Goal: Task Accomplishment & Management: Use online tool/utility

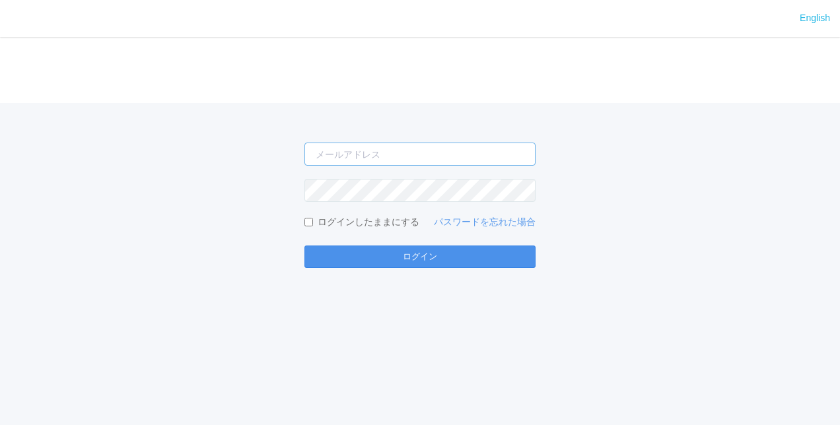
type input "[PERSON_NAME][EMAIL_ADDRESS][DOMAIN_NAME]"
click at [440, 261] on button "ログイン" at bounding box center [419, 257] width 231 height 22
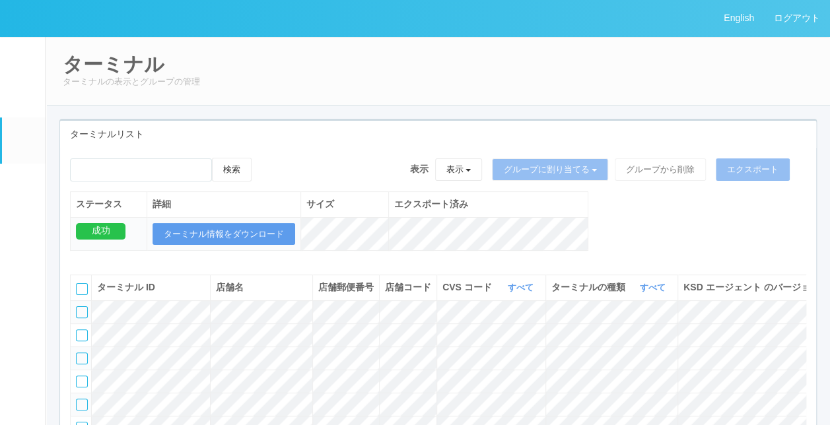
click at [17, 400] on link "ドキュメントを管理" at bounding box center [24, 387] width 44 height 40
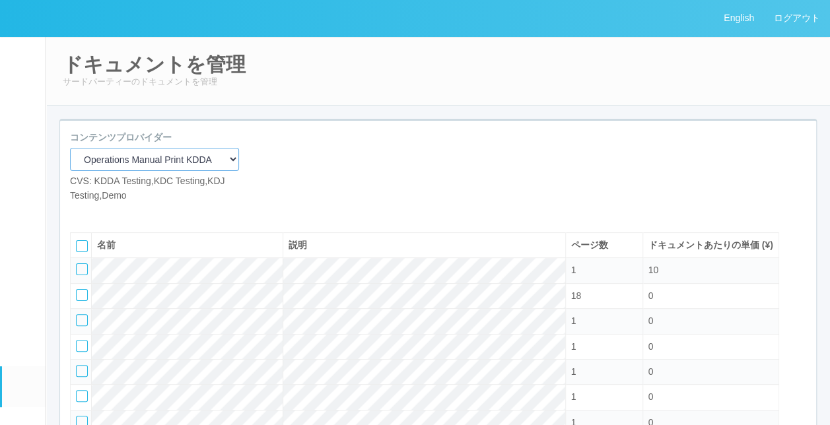
click at [182, 153] on select "Operations Manual Print KDDA OMPテストプリント Test Provider マニュアル・POP印刷（セコマ） マニュアル Op…" at bounding box center [154, 159] width 169 height 23
select select "d61bc601-c7d4-48cb-8c6e-323a827217fa"
click at [70, 148] on select "Operations Manual Print KDDA OMPテストプリント Test Provider マニュアル・POP印刷（セコマ） マニュアル Op…" at bounding box center [154, 159] width 169 height 23
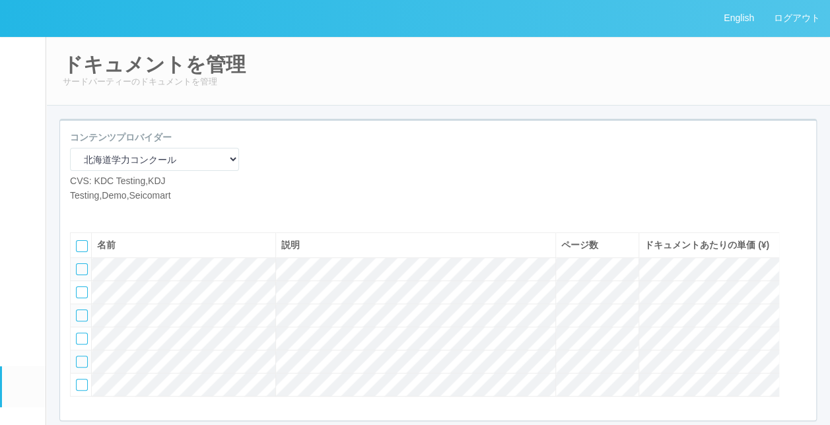
click at [326, 205] on div "コンテンツプロバイダー Operations Manual Print KDDA OMPテストプリント Test Provider マニュアル・POP印刷（セ…" at bounding box center [438, 172] width 756 height 82
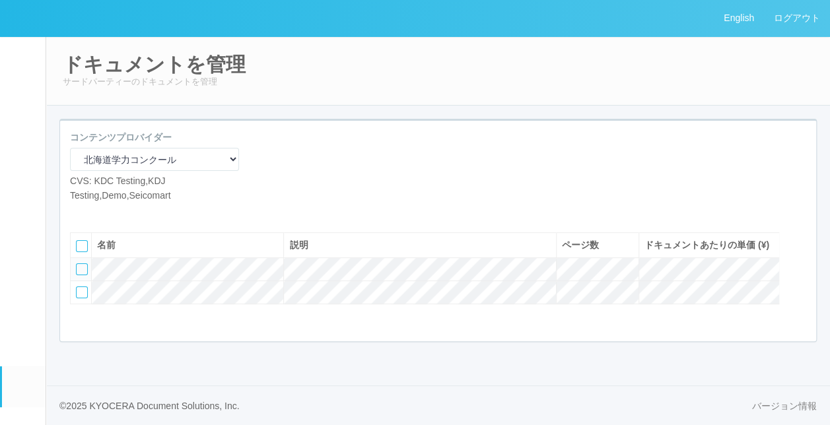
click at [432, 176] on div "コンテンツプロバイダー Operations Manual Print KDDA OMPテストプリント Test Provider マニュアル・POP印刷（セ…" at bounding box center [438, 172] width 756 height 82
click at [100, 213] on icon at bounding box center [100, 213] width 0 height 0
click at [275, 332] on div "名前 説明 ページ数 ドキュメントあたりの単価 (¥)" at bounding box center [424, 277] width 729 height 109
click at [83, 299] on div at bounding box center [82, 293] width 12 height 12
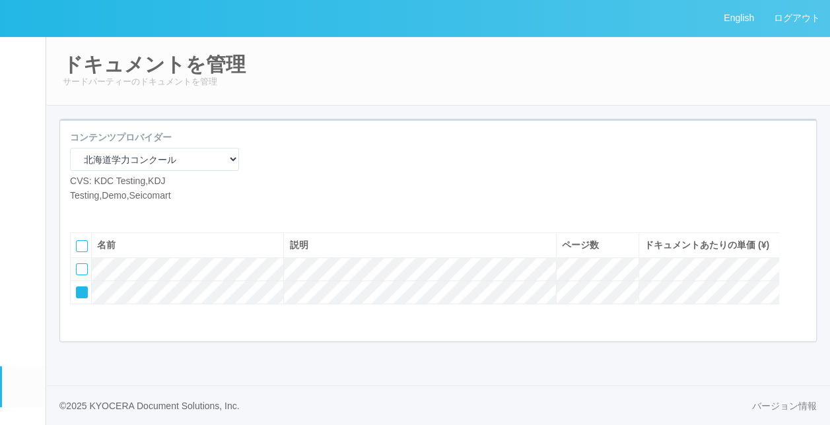
click at [110, 213] on icon at bounding box center [110, 213] width 0 height 0
select select "A3"
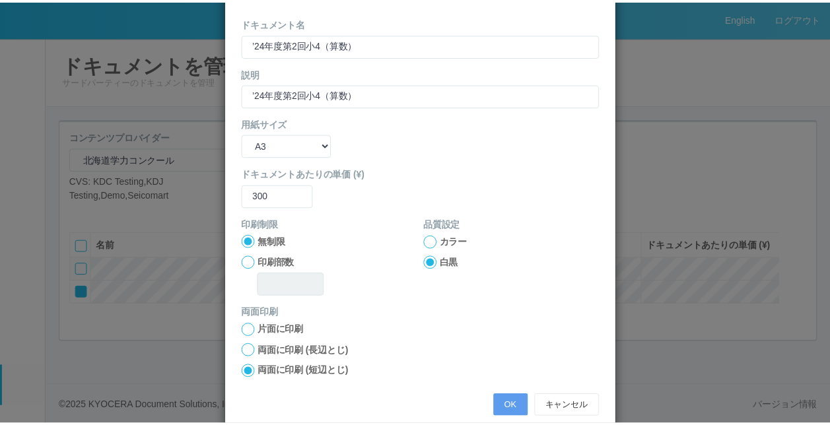
scroll to position [132, 0]
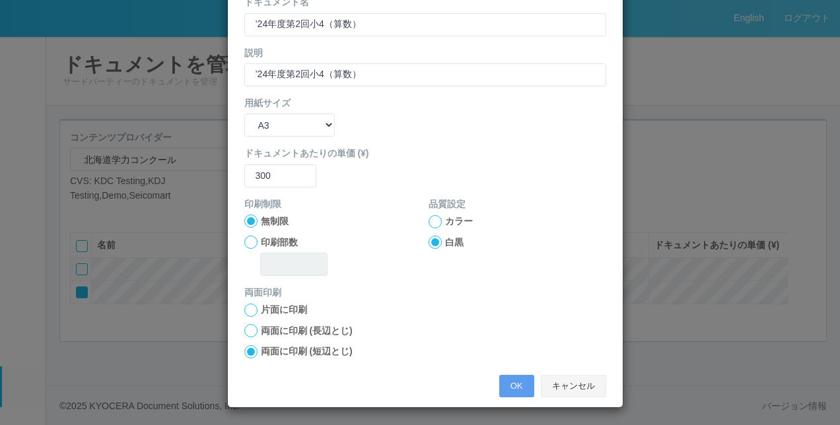
click at [563, 388] on button "キャンセル" at bounding box center [573, 386] width 65 height 22
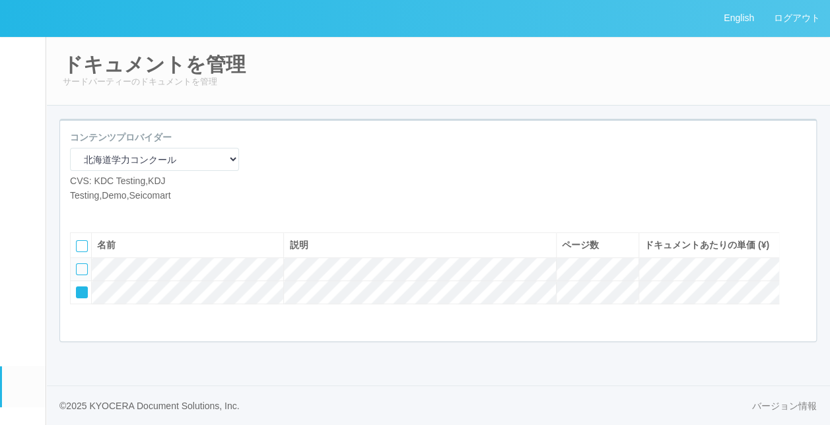
click at [100, 213] on icon at bounding box center [100, 213] width 0 height 0
click at [100, 213] on span at bounding box center [100, 213] width 0 height 0
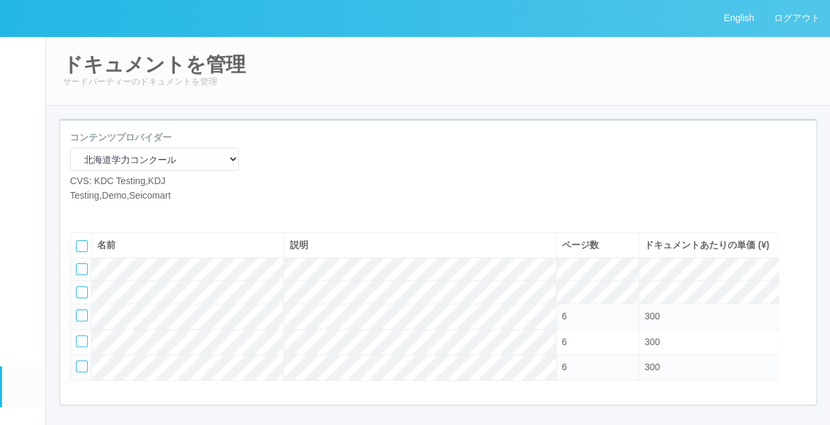
click at [81, 275] on div at bounding box center [82, 270] width 12 height 12
click at [85, 281] on td at bounding box center [81, 269] width 21 height 23
click at [77, 265] on icon at bounding box center [77, 265] width 0 height 0
click at [82, 299] on div at bounding box center [82, 293] width 12 height 12
click at [88, 304] on td at bounding box center [81, 292] width 21 height 23
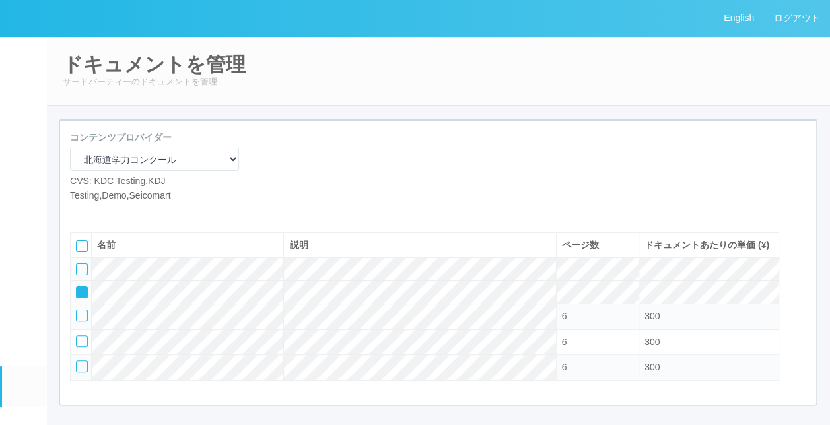
drag, startPoint x: 81, startPoint y: 312, endPoint x: 87, endPoint y: 325, distance: 14.5
click at [77, 288] on icon at bounding box center [77, 288] width 0 height 0
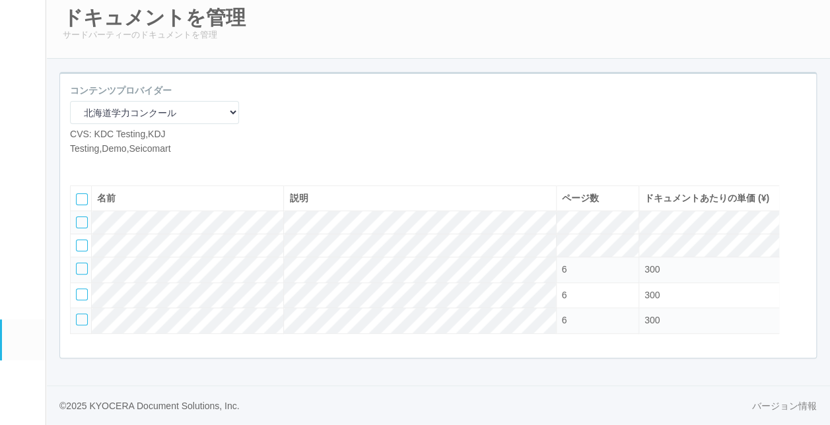
click at [100, 166] on icon at bounding box center [100, 166] width 0 height 0
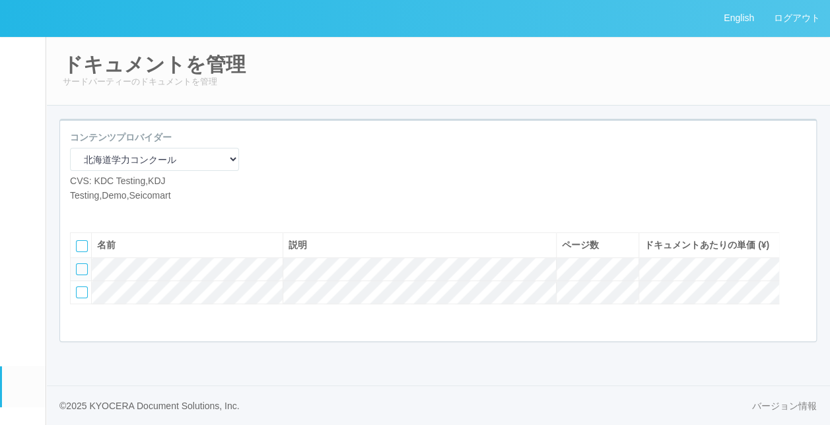
scroll to position [5, 0]
click at [100, 213] on icon at bounding box center [100, 213] width 0 height 0
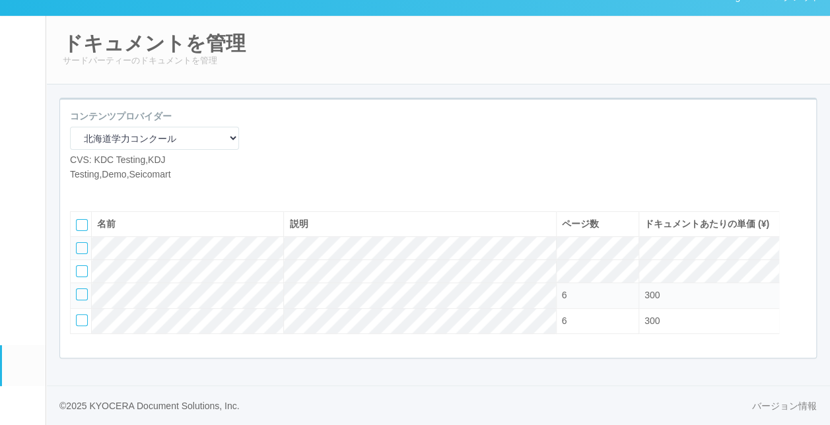
click at [100, 192] on icon at bounding box center [100, 192] width 0 height 0
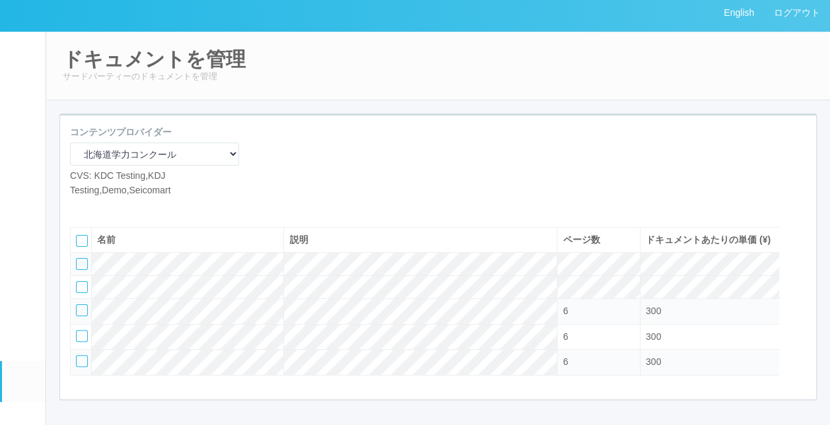
scroll to position [66, 0]
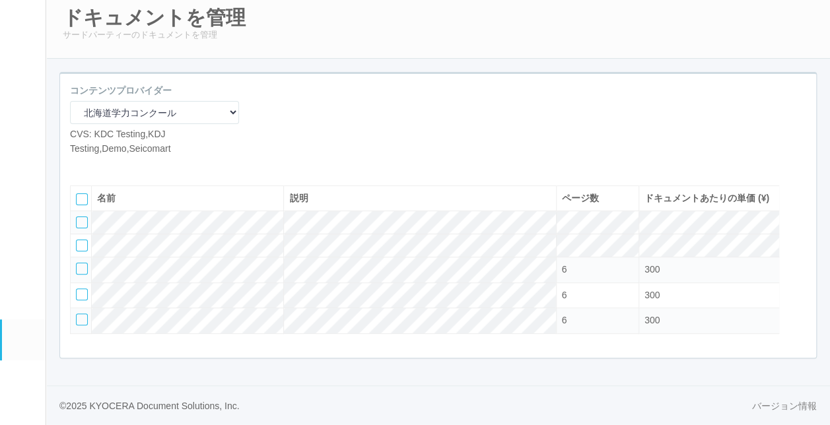
click at [100, 166] on icon at bounding box center [100, 166] width 0 height 0
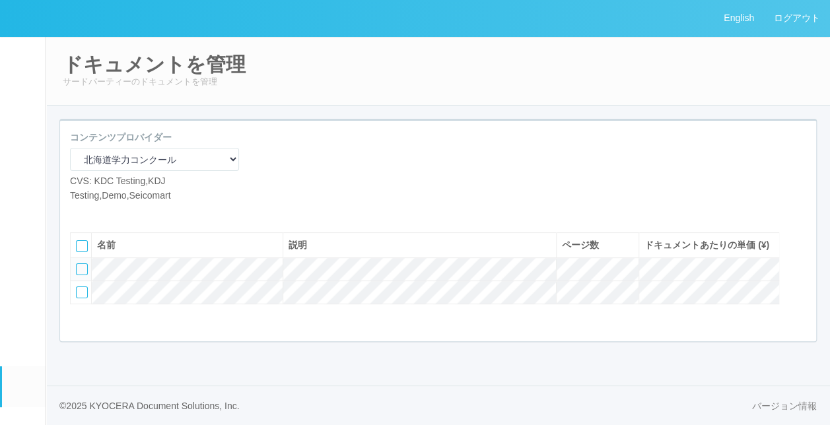
click at [145, 213] on div at bounding box center [152, 213] width 145 height 0
click at [100, 213] on icon at bounding box center [100, 213] width 0 height 0
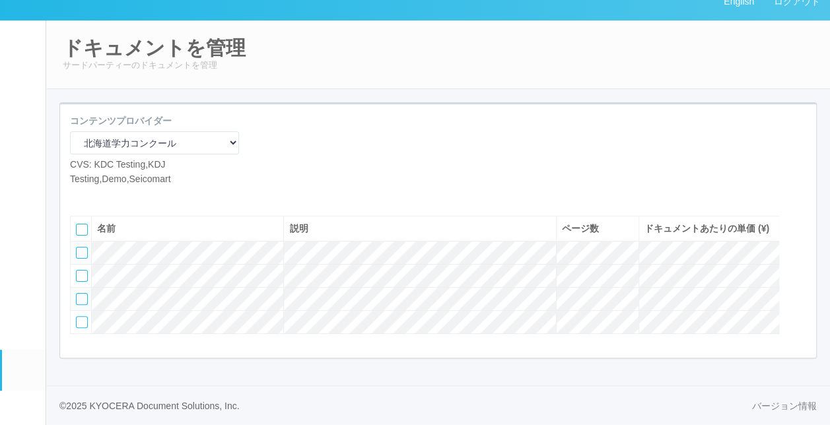
scroll to position [46, 0]
click at [282, 161] on div "コンテンツプロバイダー Operations Manual Print KDDA OMPテストプリント Test Provider マニュアル・POP印刷（セ…" at bounding box center [438, 155] width 756 height 82
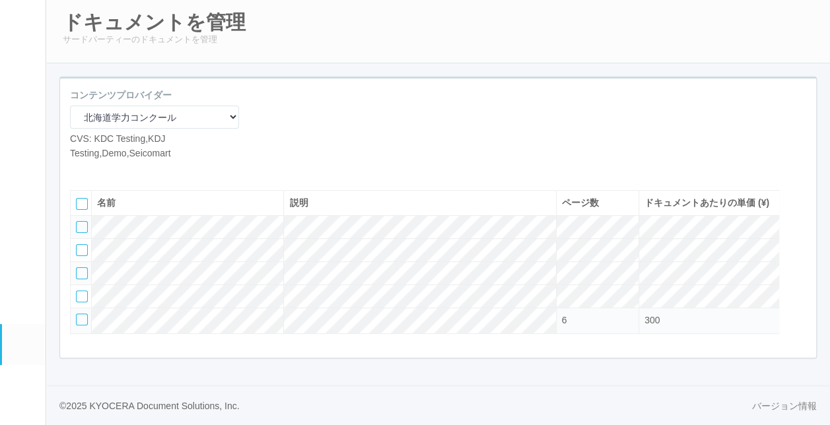
click at [100, 170] on icon at bounding box center [100, 170] width 0 height 0
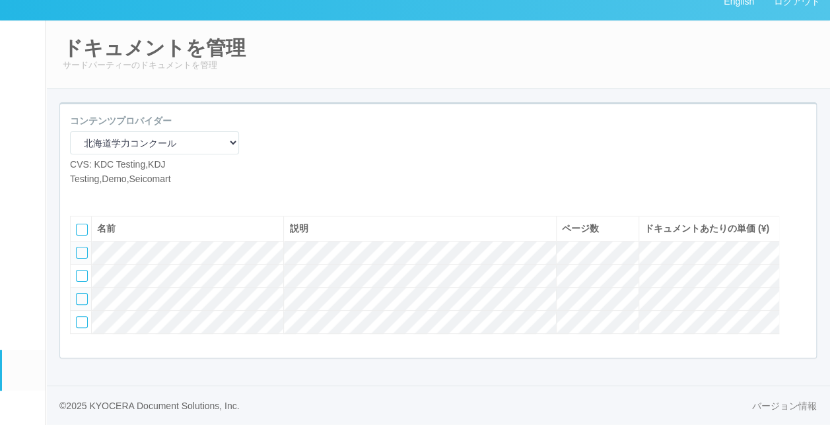
scroll to position [46, 0]
click at [100, 196] on icon at bounding box center [100, 196] width 0 height 0
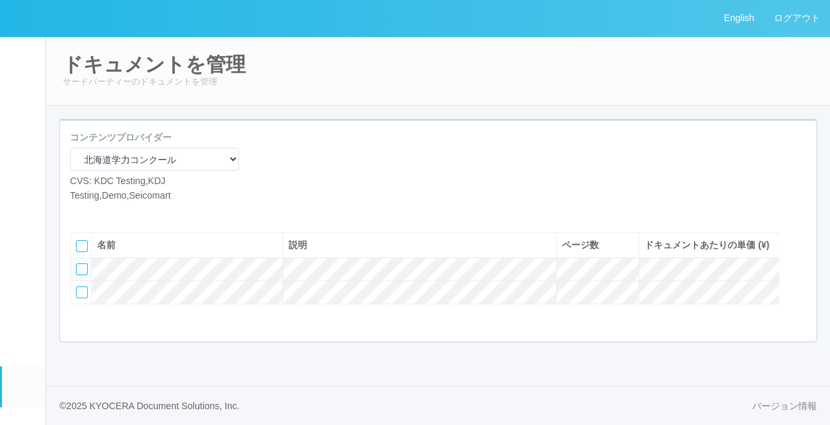
scroll to position [66, 0]
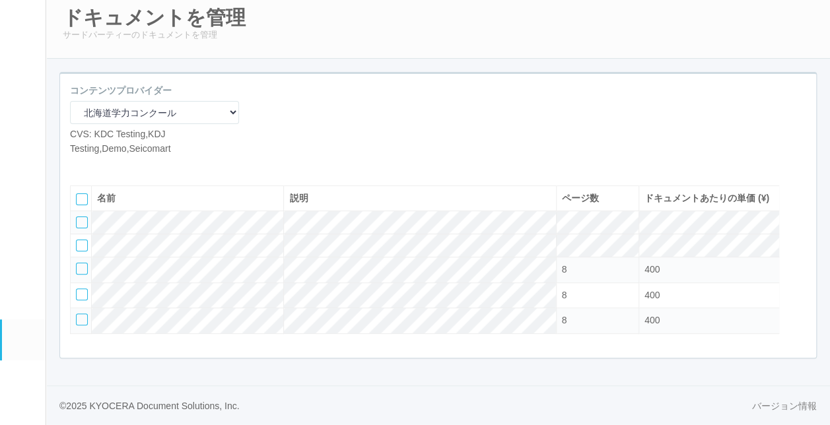
click at [100, 166] on icon at bounding box center [100, 166] width 0 height 0
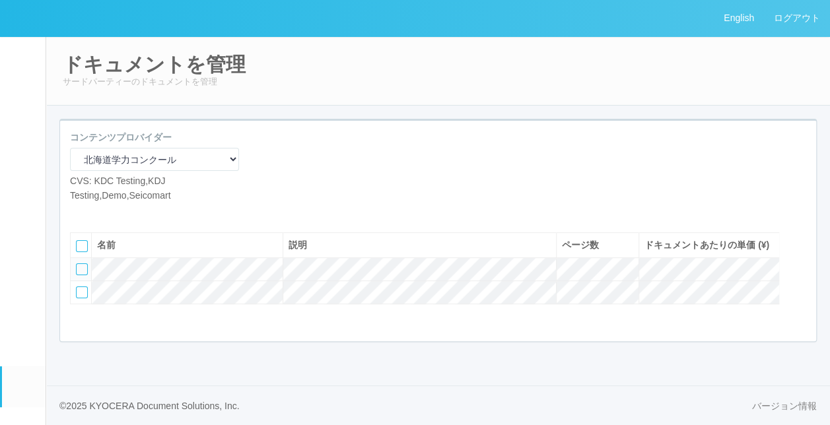
click at [100, 213] on icon at bounding box center [100, 213] width 0 height 0
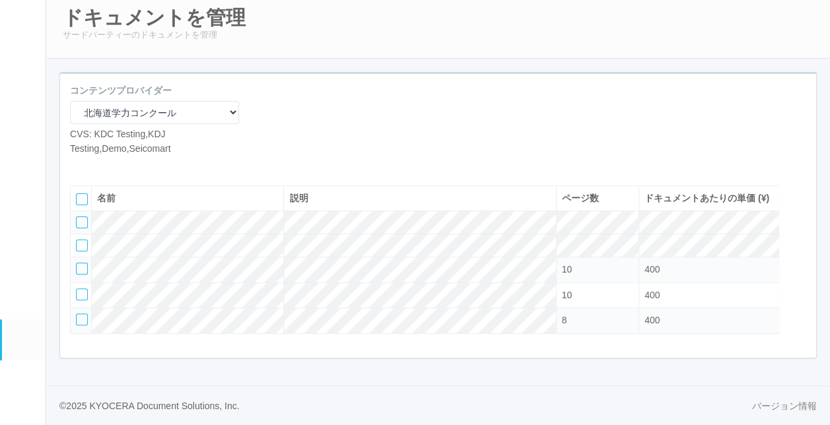
click at [100, 166] on icon at bounding box center [100, 166] width 0 height 0
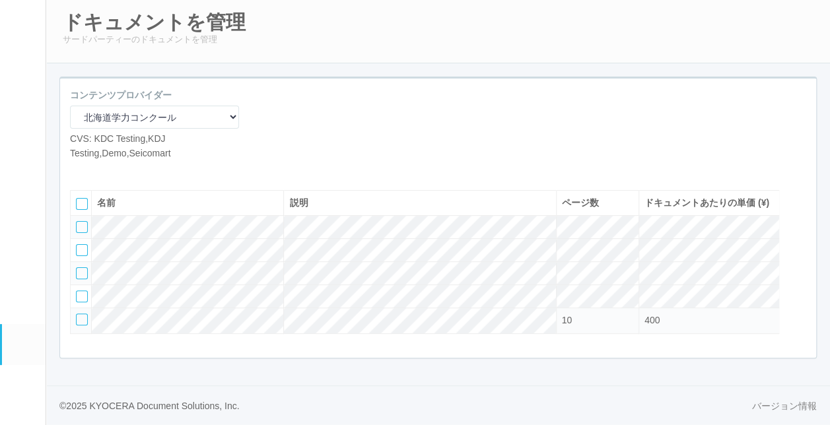
click at [100, 170] on icon at bounding box center [100, 170] width 0 height 0
click at [159, 170] on div at bounding box center [152, 170] width 145 height 0
click at [100, 170] on icon at bounding box center [100, 170] width 0 height 0
click at [355, 99] on div "コンテンツプロバイダー Operations Manual Print KDDA OMPテストプリント Test Provider マニュアル・POP印刷（セ…" at bounding box center [438, 130] width 756 height 82
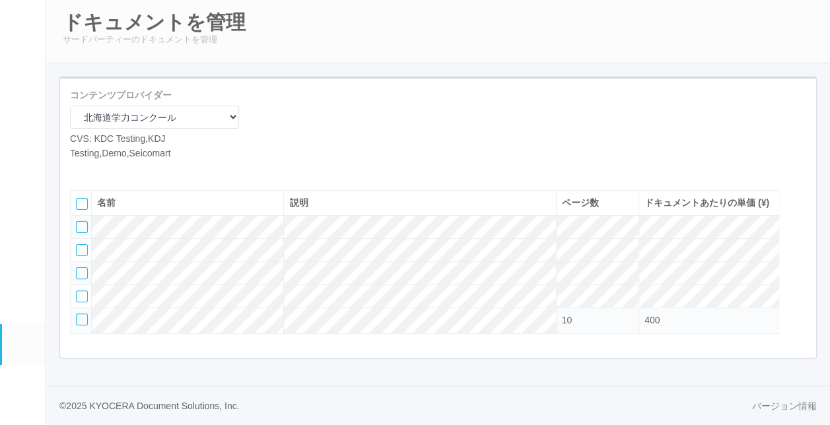
click at [648, 120] on div "コンテンツプロバイダー Operations Manual Print KDDA OMPテストプリント Test Provider マニュアル・POP印刷（セ…" at bounding box center [438, 130] width 756 height 82
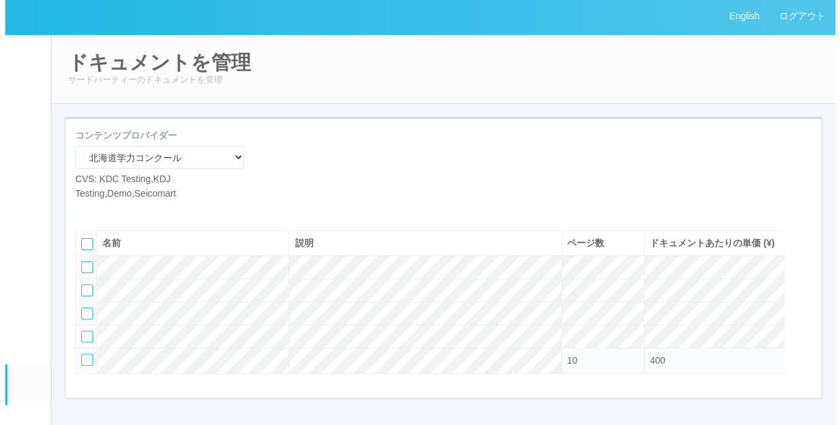
scroll to position [0, 0]
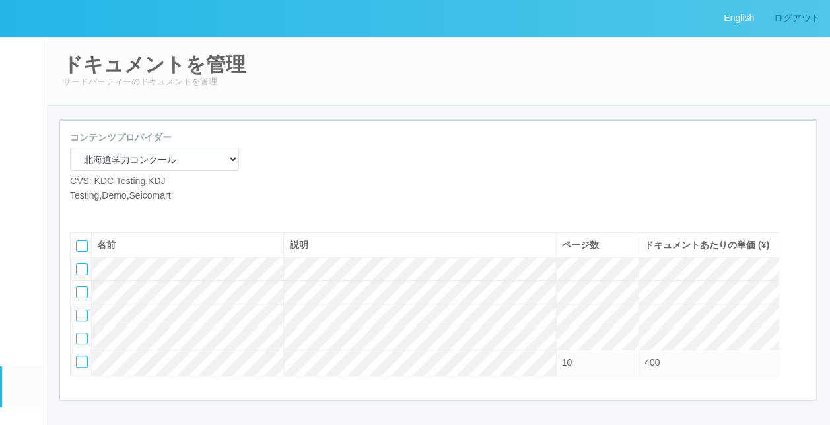
click at [808, 17] on link "ログアウト" at bounding box center [797, 18] width 66 height 36
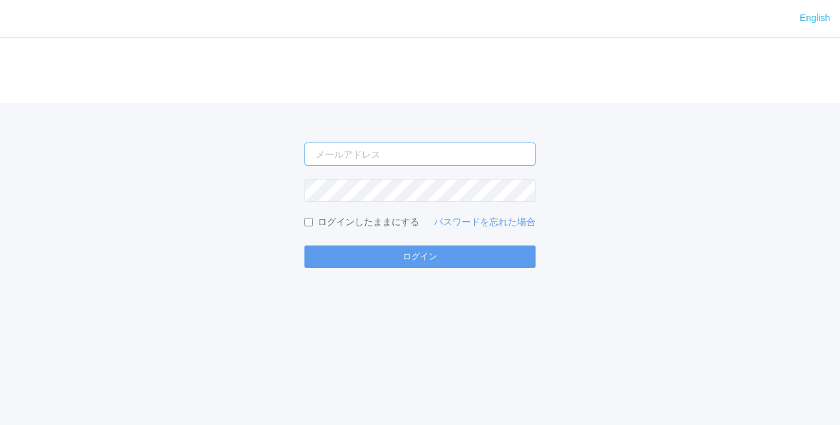
type input "[PERSON_NAME][EMAIL_ADDRESS][DOMAIN_NAME]"
